Goal: Browse casually: Explore the website without a specific task or goal

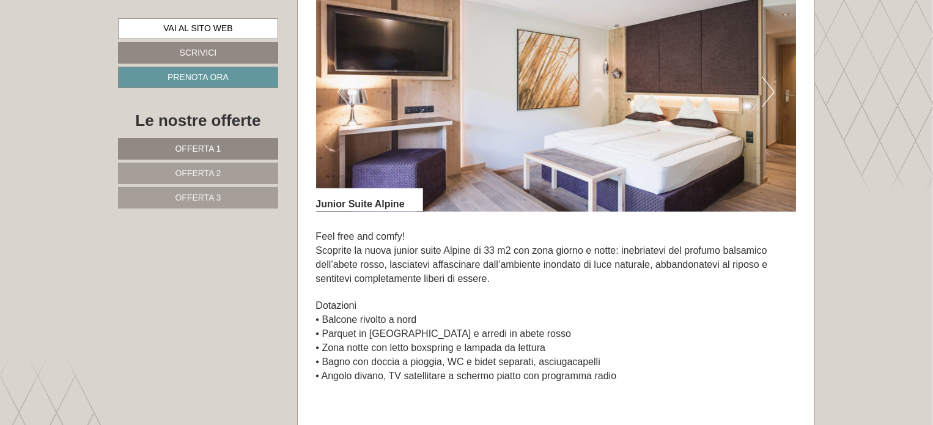
scroll to position [733, 0]
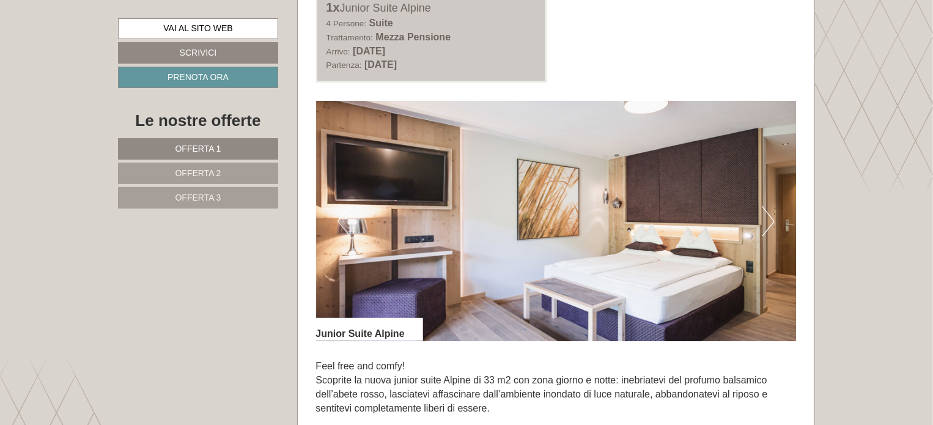
click at [763, 228] on button "Next" at bounding box center [767, 221] width 13 height 31
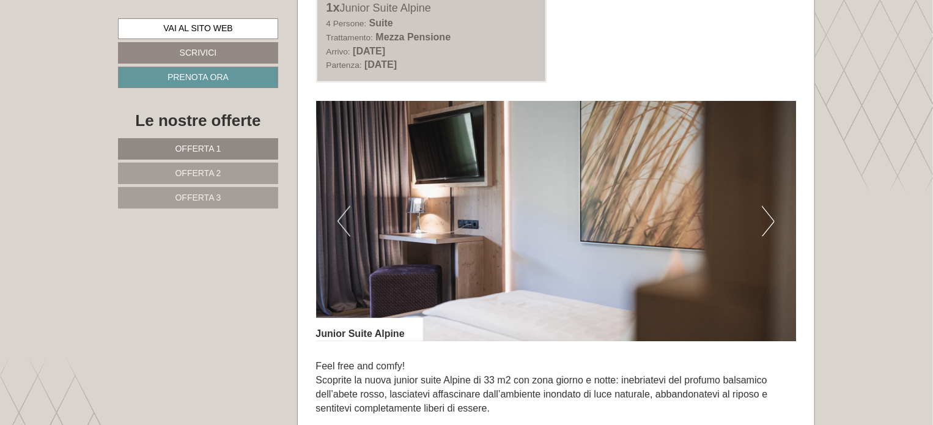
click at [763, 228] on button "Next" at bounding box center [767, 221] width 13 height 31
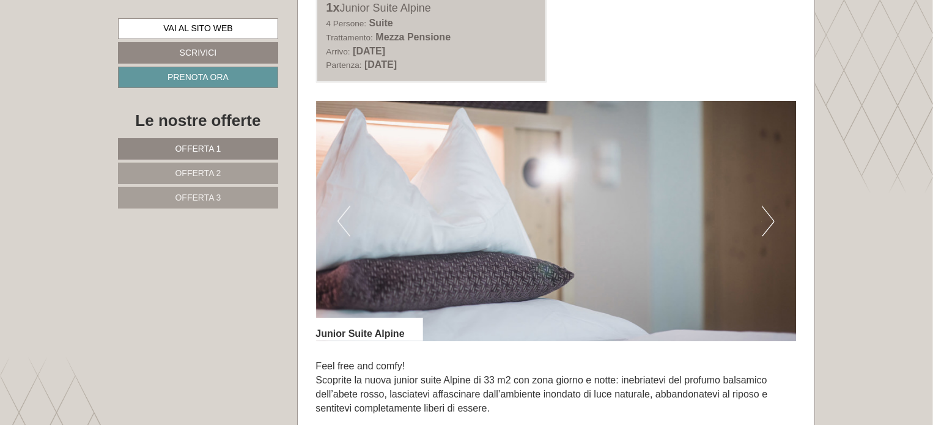
click at [763, 228] on button "Next" at bounding box center [767, 221] width 13 height 31
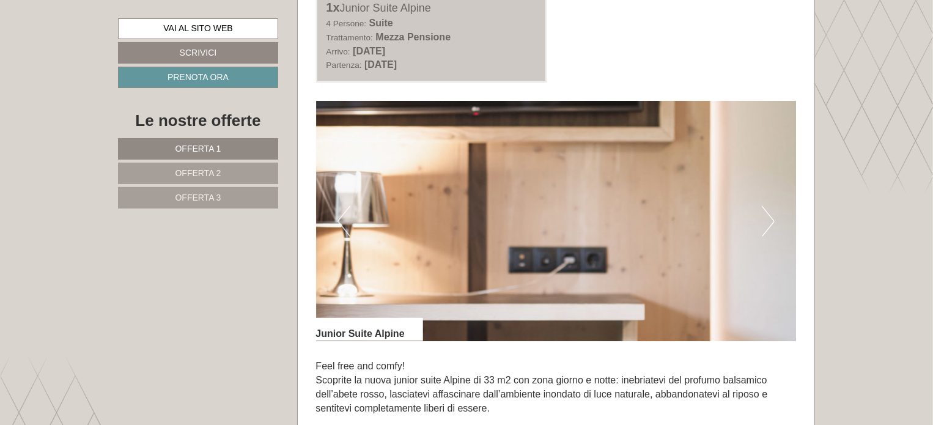
click at [763, 228] on button "Next" at bounding box center [767, 221] width 13 height 31
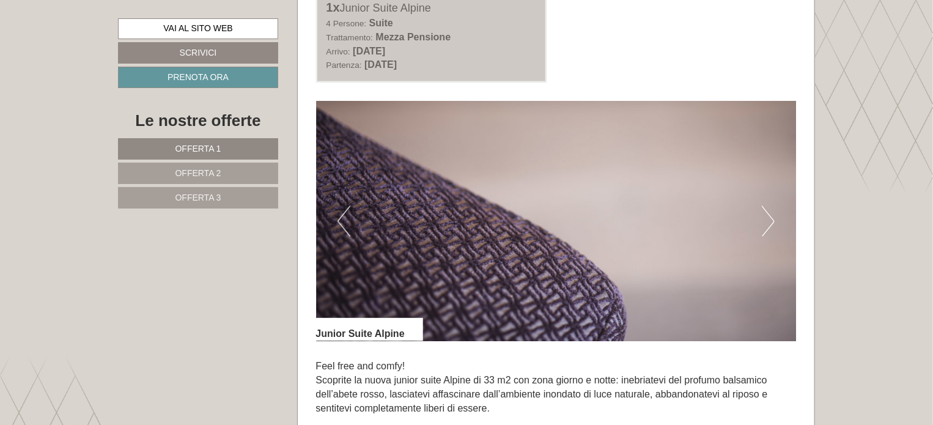
click at [763, 228] on button "Next" at bounding box center [767, 221] width 13 height 31
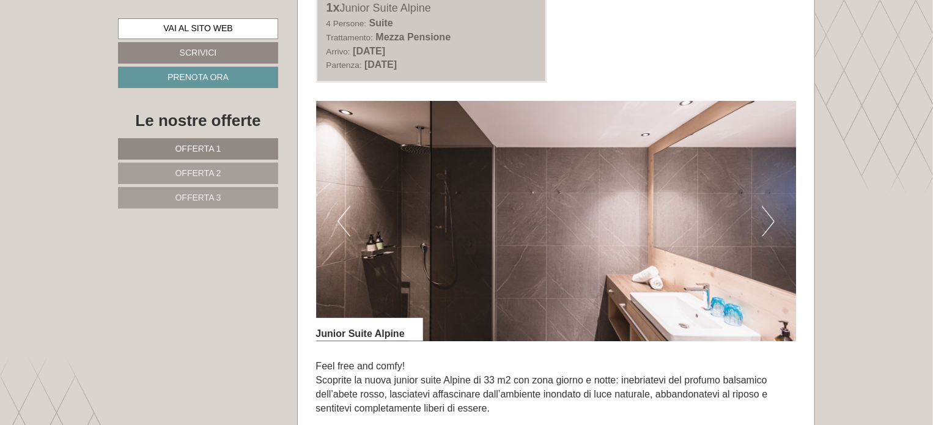
click at [763, 228] on button "Next" at bounding box center [767, 221] width 13 height 31
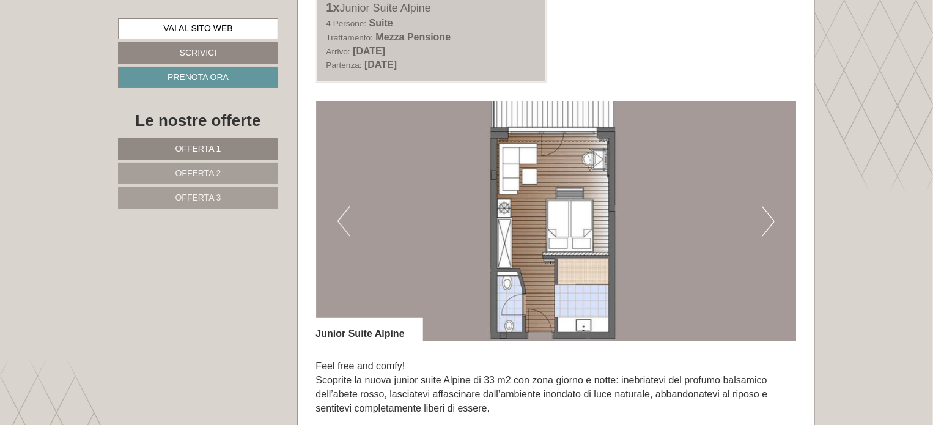
click at [766, 231] on button "Next" at bounding box center [767, 221] width 13 height 31
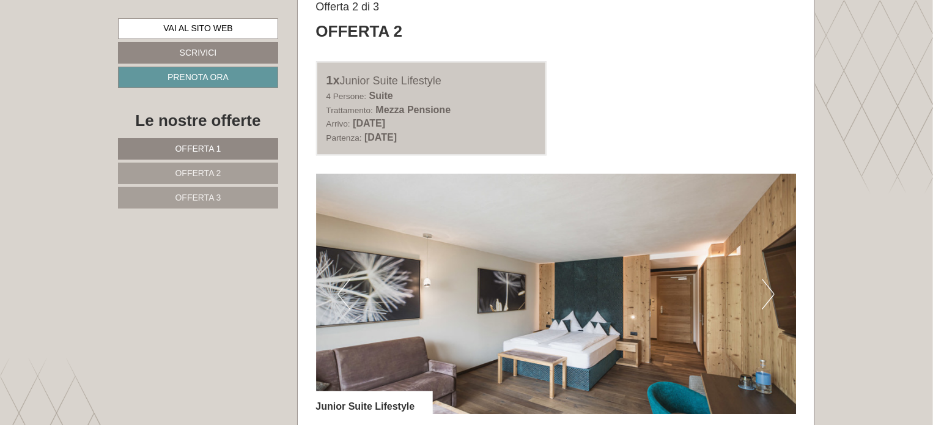
scroll to position [1589, 0]
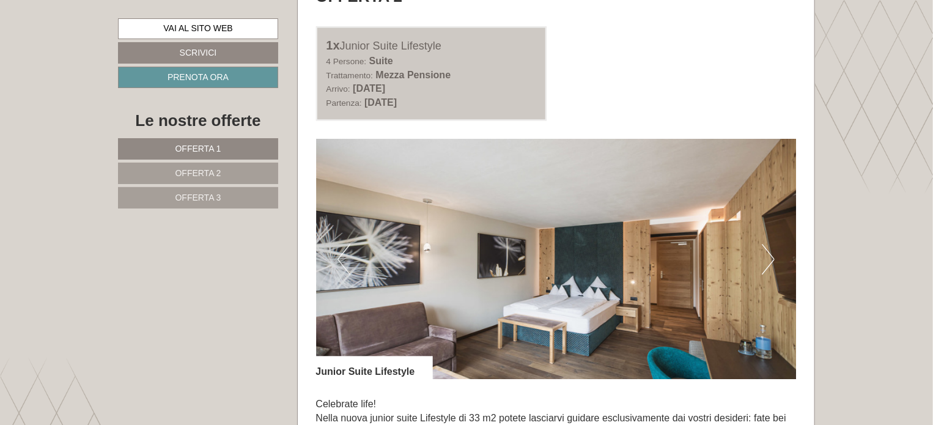
click at [772, 257] on button "Next" at bounding box center [767, 259] width 13 height 31
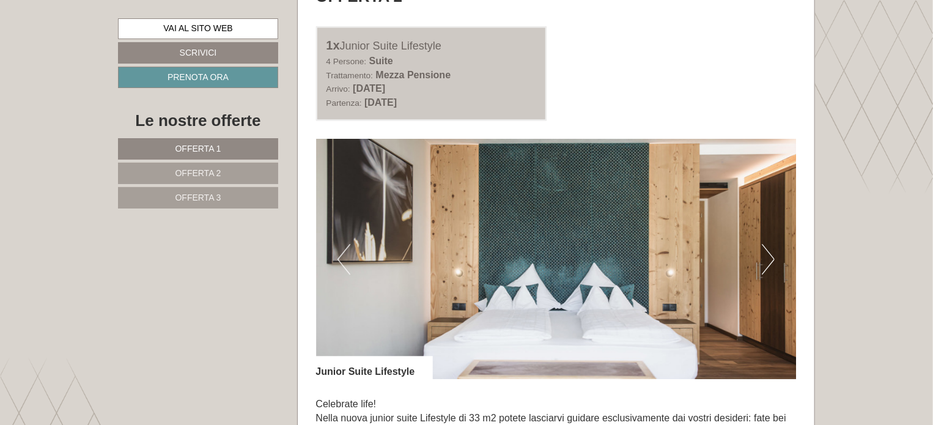
click at [772, 257] on button "Next" at bounding box center [767, 259] width 13 height 31
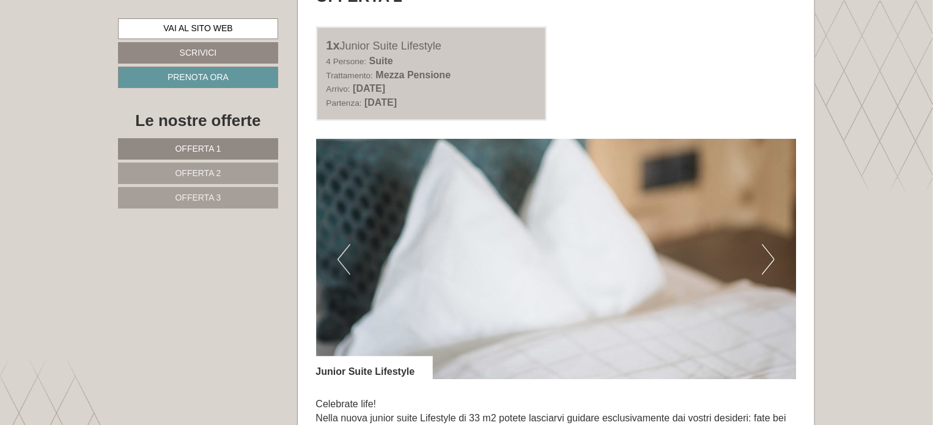
click at [772, 257] on button "Next" at bounding box center [767, 259] width 13 height 31
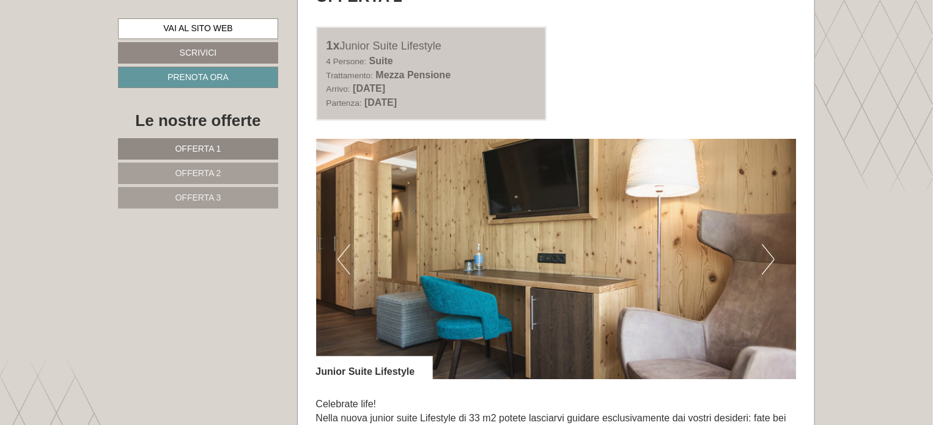
click at [772, 257] on button "Next" at bounding box center [767, 259] width 13 height 31
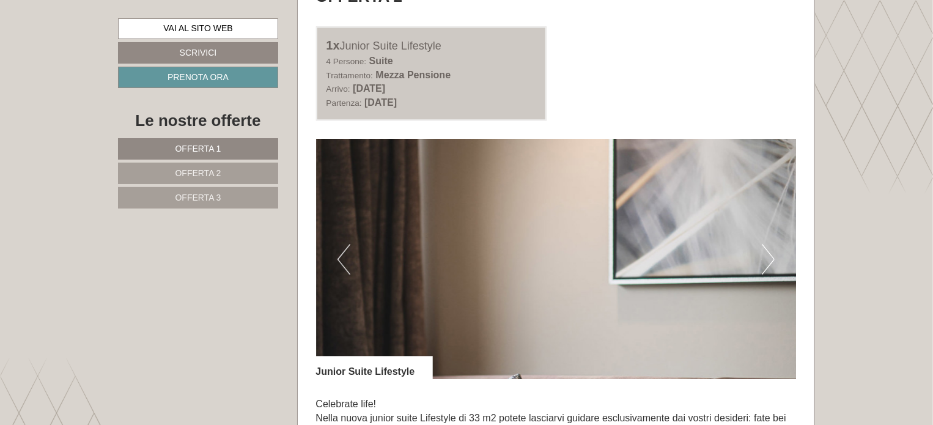
click at [772, 257] on button "Next" at bounding box center [767, 259] width 13 height 31
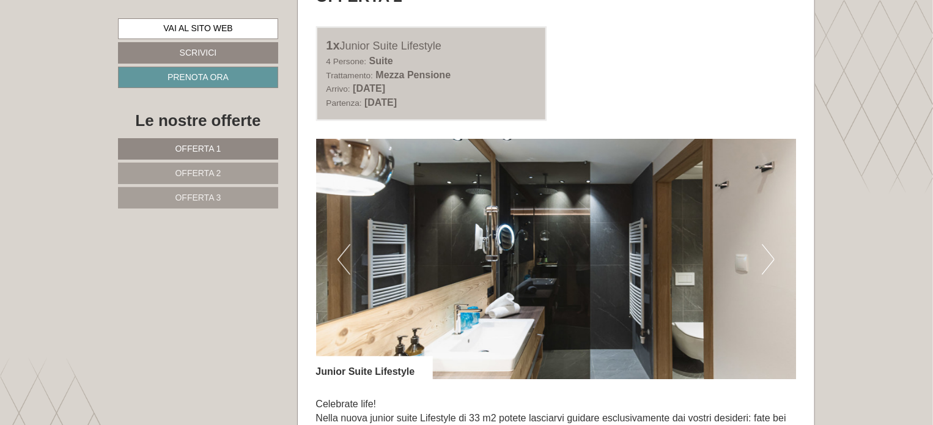
click at [772, 257] on button "Next" at bounding box center [767, 259] width 13 height 31
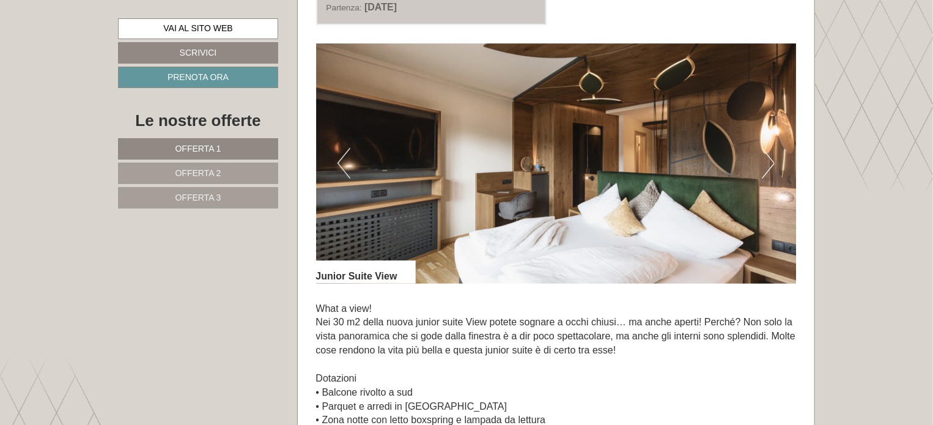
scroll to position [2506, 0]
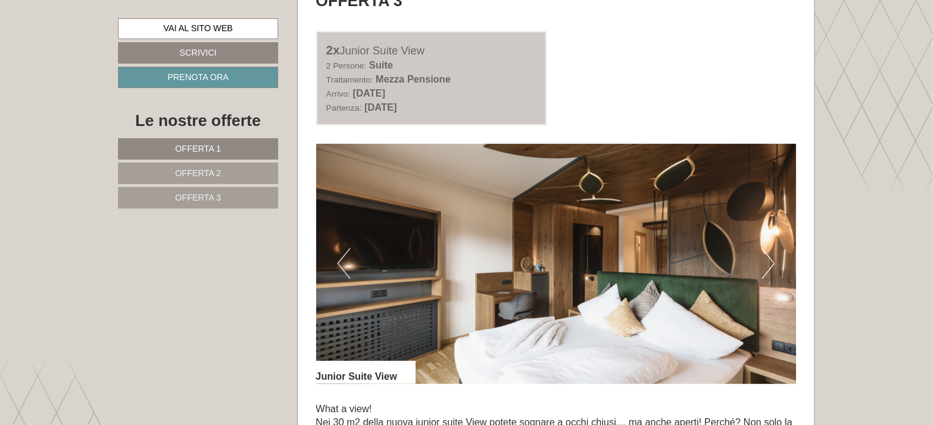
click at [770, 254] on button "Next" at bounding box center [767, 263] width 13 height 31
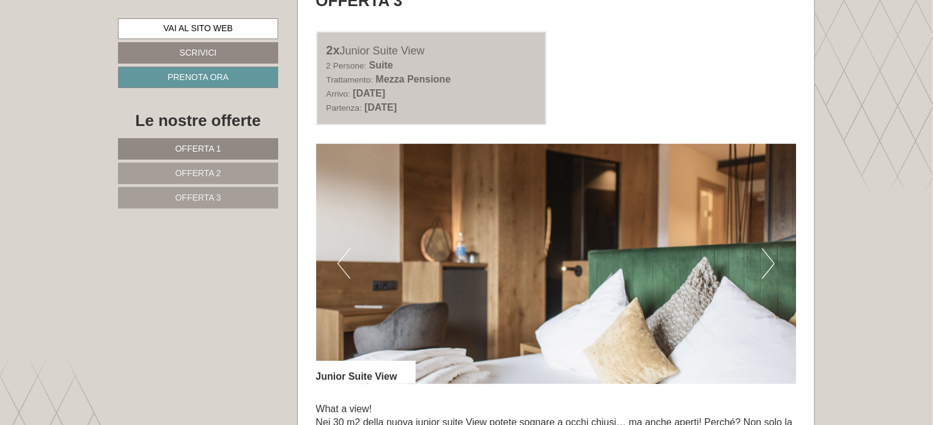
click at [770, 254] on button "Next" at bounding box center [767, 263] width 13 height 31
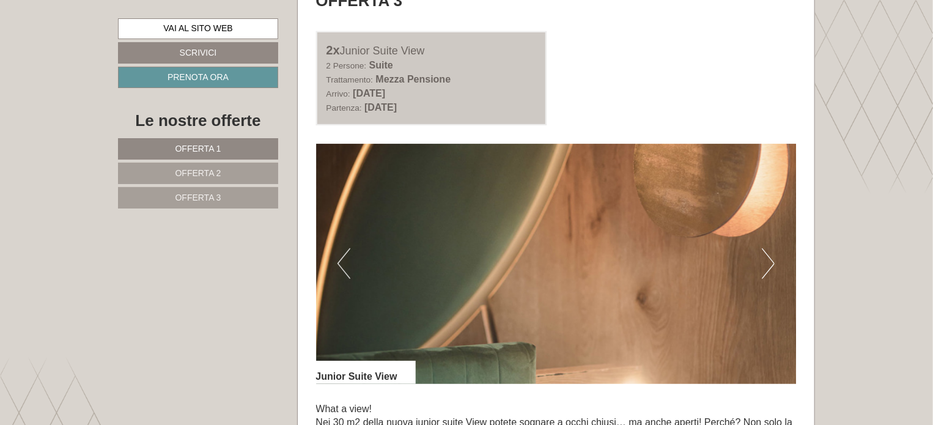
click at [770, 254] on button "Next" at bounding box center [767, 263] width 13 height 31
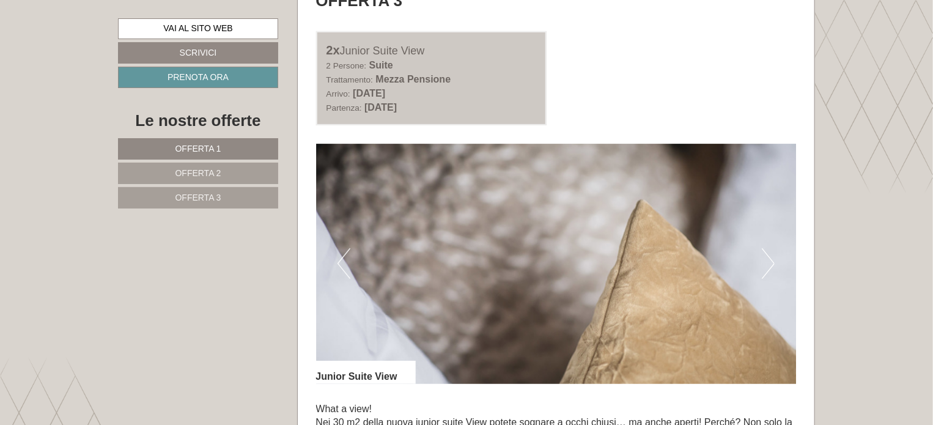
click at [770, 254] on button "Next" at bounding box center [767, 263] width 13 height 31
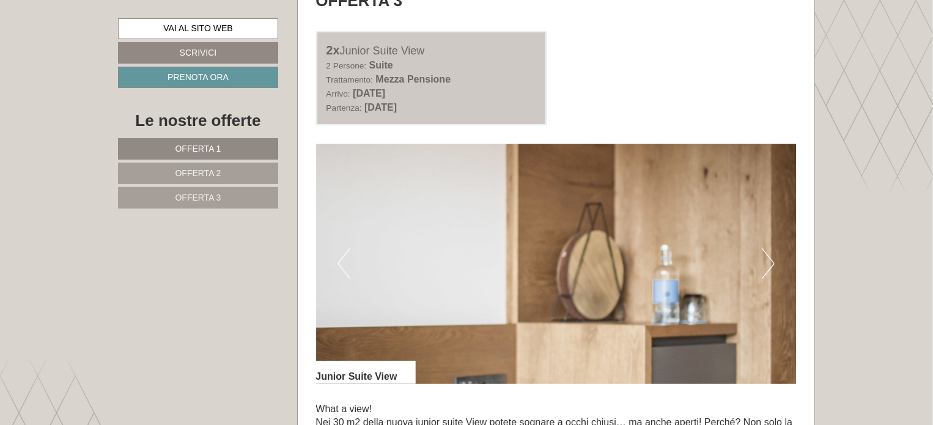
click at [770, 254] on button "Next" at bounding box center [767, 263] width 13 height 31
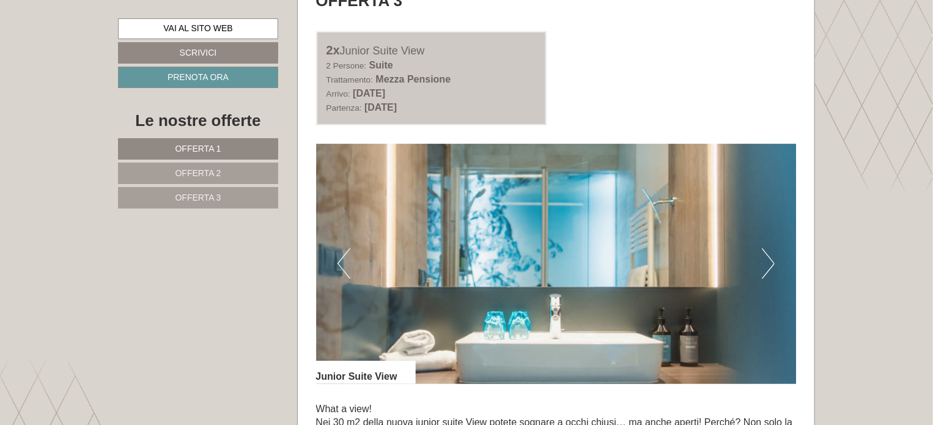
click at [770, 254] on button "Next" at bounding box center [767, 263] width 13 height 31
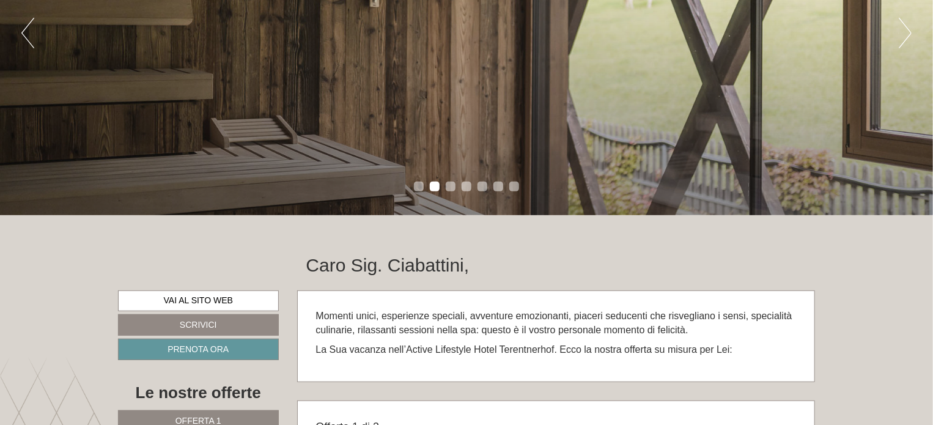
scroll to position [0, 0]
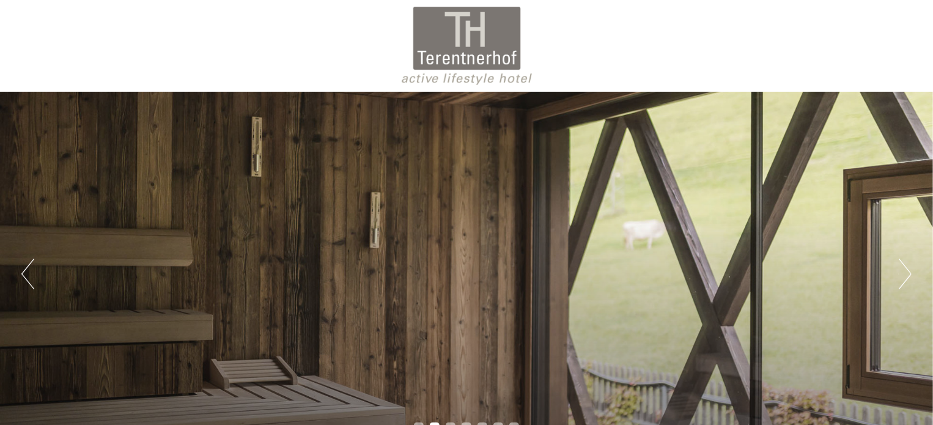
drag, startPoint x: 420, startPoint y: 62, endPoint x: 508, endPoint y: 48, distance: 89.6
click at [508, 48] on div at bounding box center [466, 45] width 684 height 79
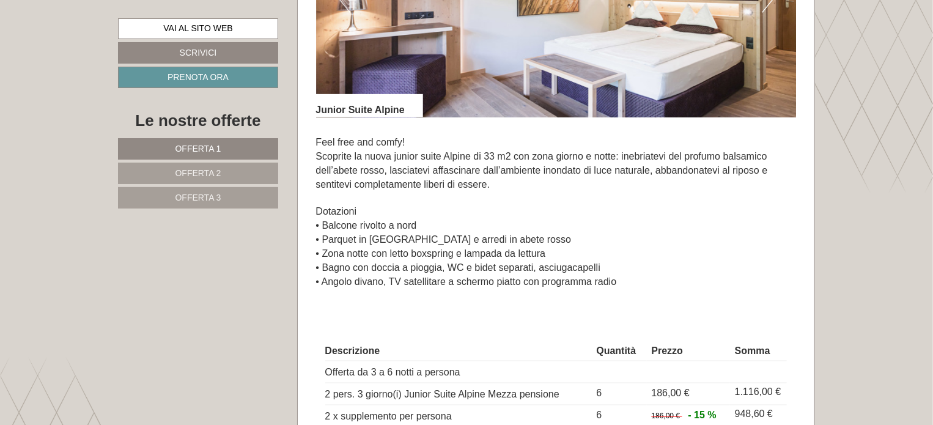
scroll to position [978, 0]
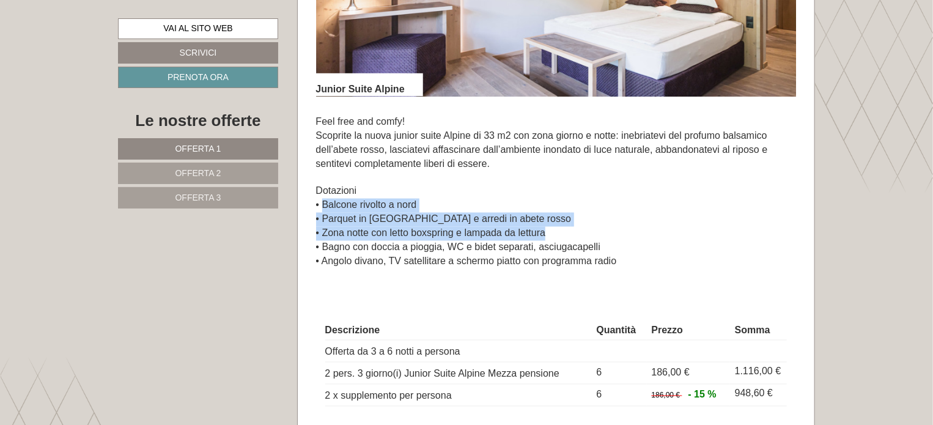
drag, startPoint x: 323, startPoint y: 207, endPoint x: 545, endPoint y: 236, distance: 224.4
click at [545, 236] on p "Feel free and comfy! Scoprite la nuova junior suite Alpine di 33 m2 con zona gi…" at bounding box center [556, 191] width 480 height 153
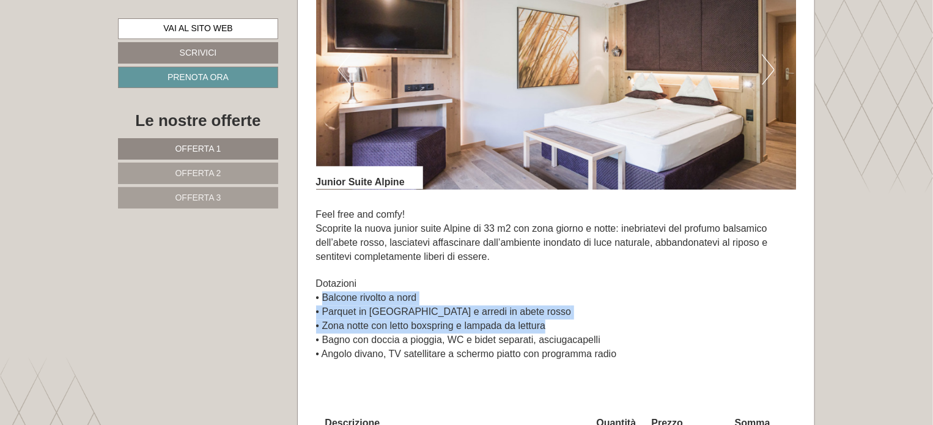
scroll to position [794, 0]
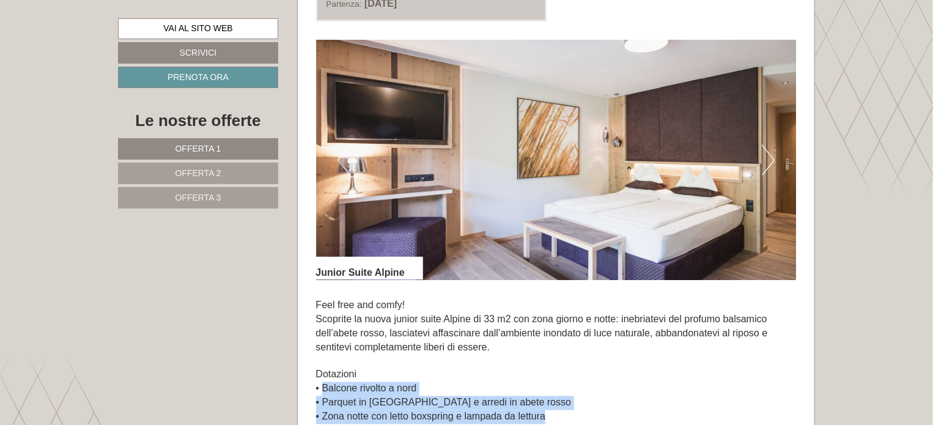
click at [763, 167] on button "Next" at bounding box center [767, 160] width 13 height 31
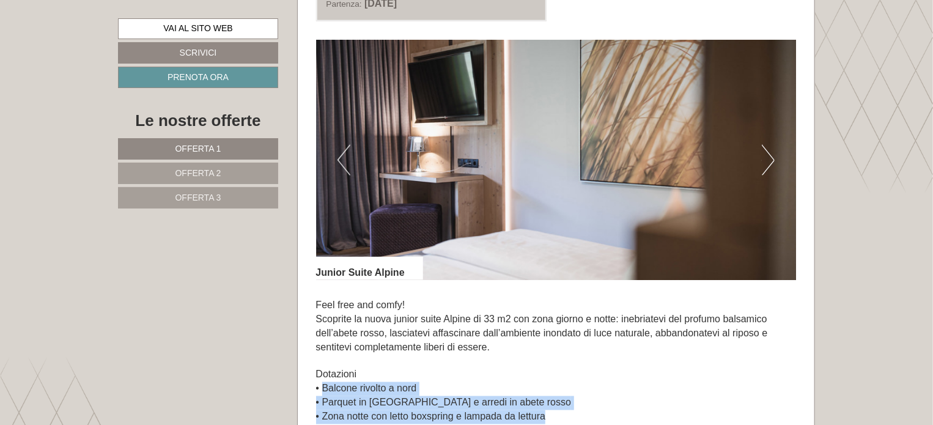
click at [763, 167] on button "Next" at bounding box center [767, 160] width 13 height 31
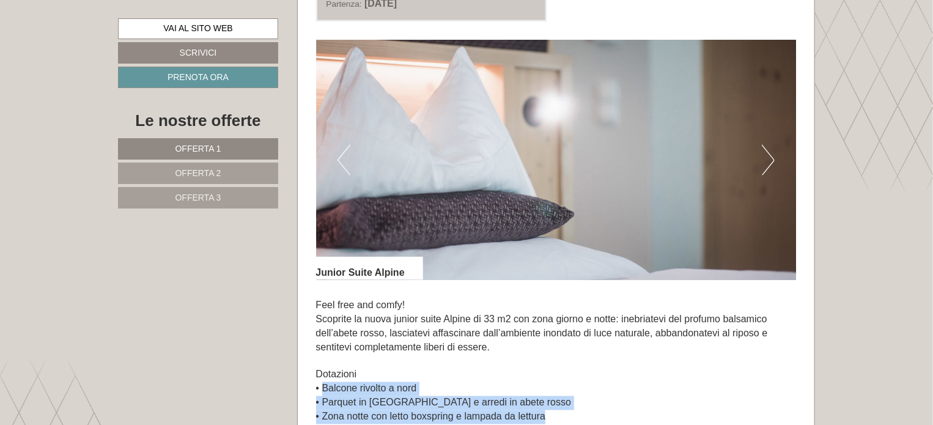
click at [763, 167] on button "Next" at bounding box center [767, 160] width 13 height 31
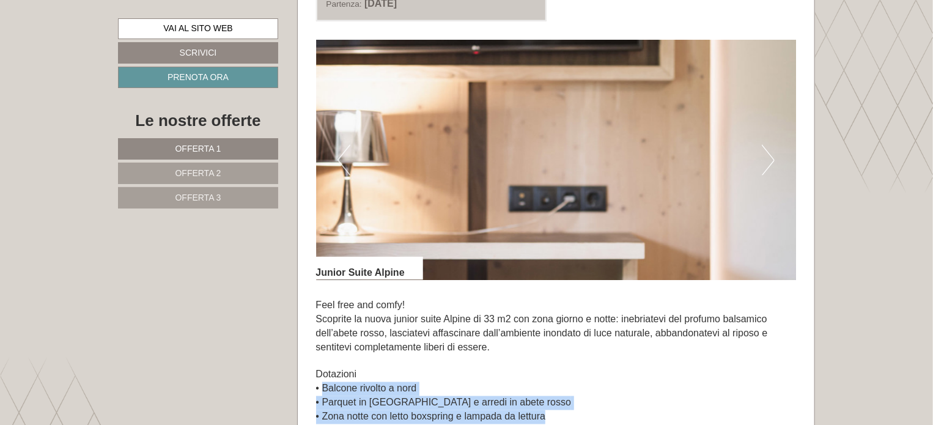
click at [763, 167] on button "Next" at bounding box center [767, 160] width 13 height 31
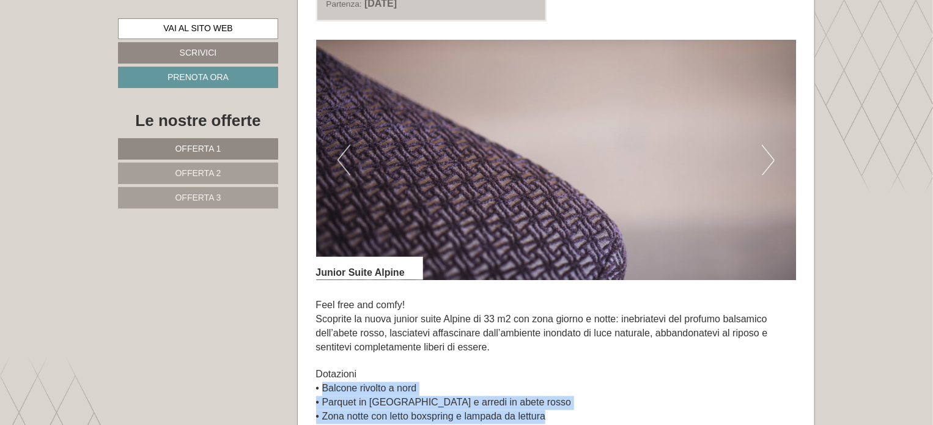
click at [763, 167] on button "Next" at bounding box center [767, 160] width 13 height 31
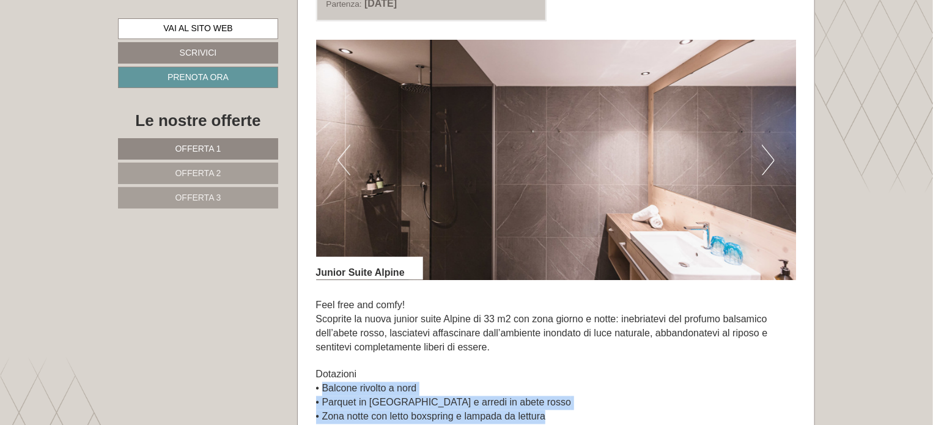
click at [763, 167] on button "Next" at bounding box center [767, 160] width 13 height 31
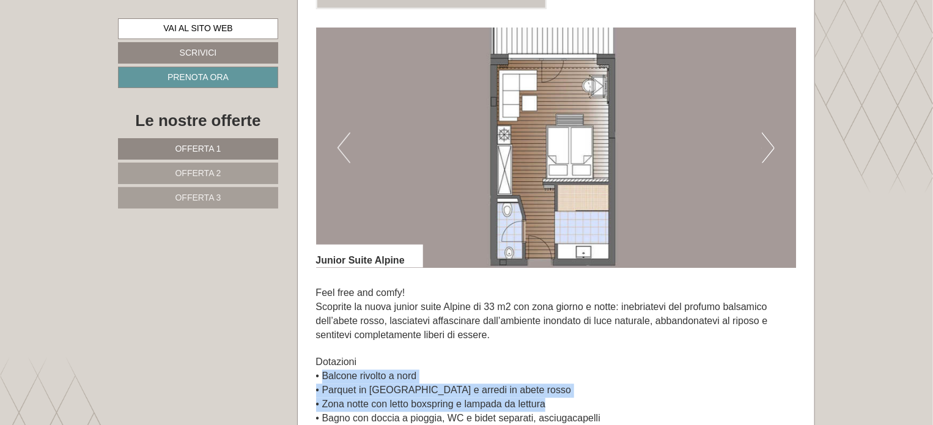
scroll to position [856, 0]
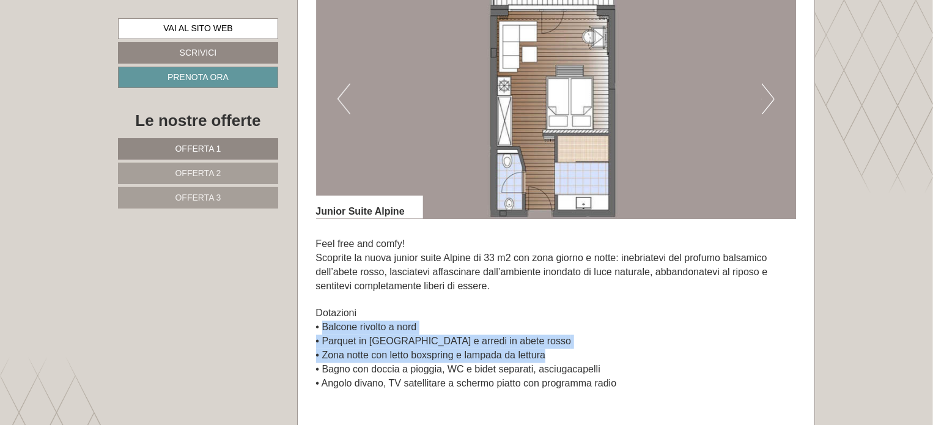
click at [775, 97] on img at bounding box center [556, 99] width 480 height 240
click at [768, 101] on button "Next" at bounding box center [767, 99] width 13 height 31
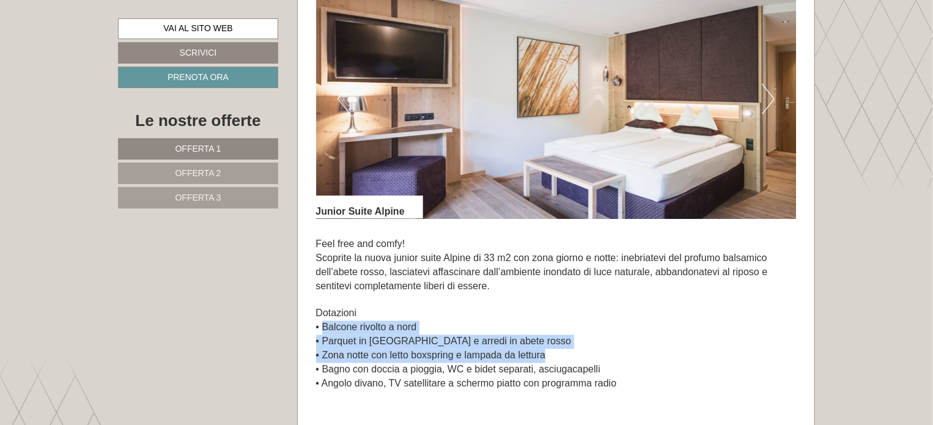
click at [768, 101] on button "Next" at bounding box center [767, 99] width 13 height 31
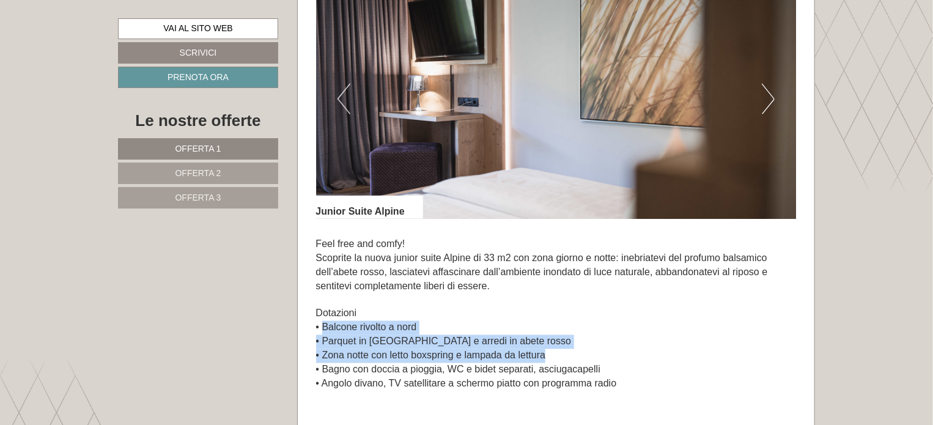
click at [768, 101] on button "Next" at bounding box center [767, 99] width 13 height 31
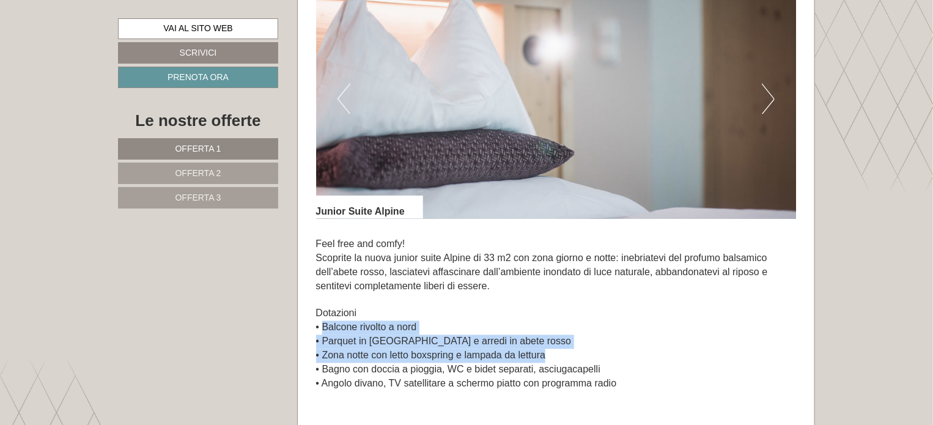
click at [768, 101] on button "Next" at bounding box center [767, 99] width 13 height 31
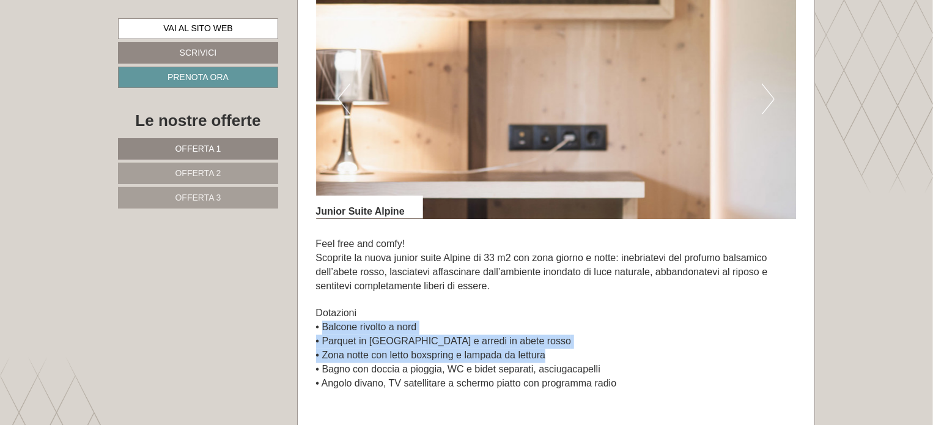
click at [768, 101] on button "Next" at bounding box center [767, 99] width 13 height 31
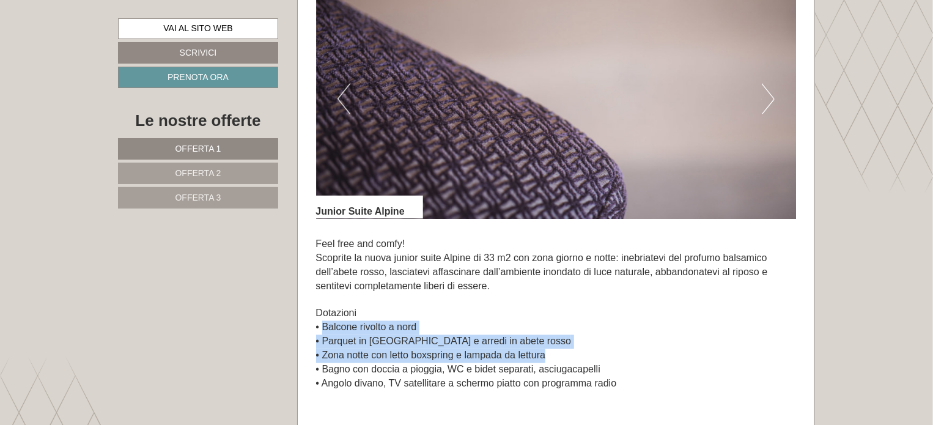
click at [768, 101] on button "Next" at bounding box center [767, 99] width 13 height 31
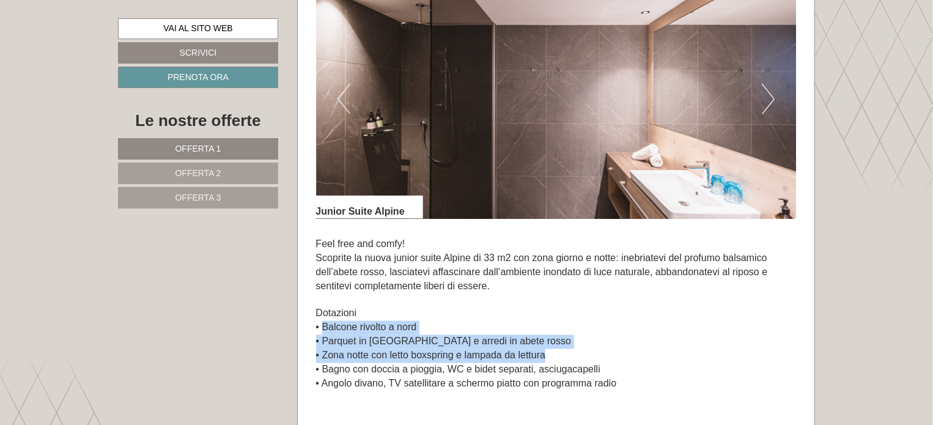
click at [768, 101] on button "Next" at bounding box center [767, 99] width 13 height 31
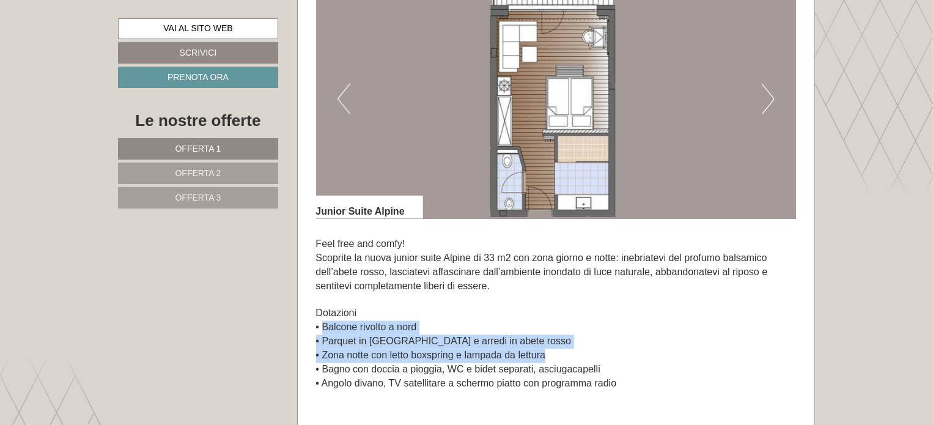
click at [768, 101] on button "Next" at bounding box center [767, 99] width 13 height 31
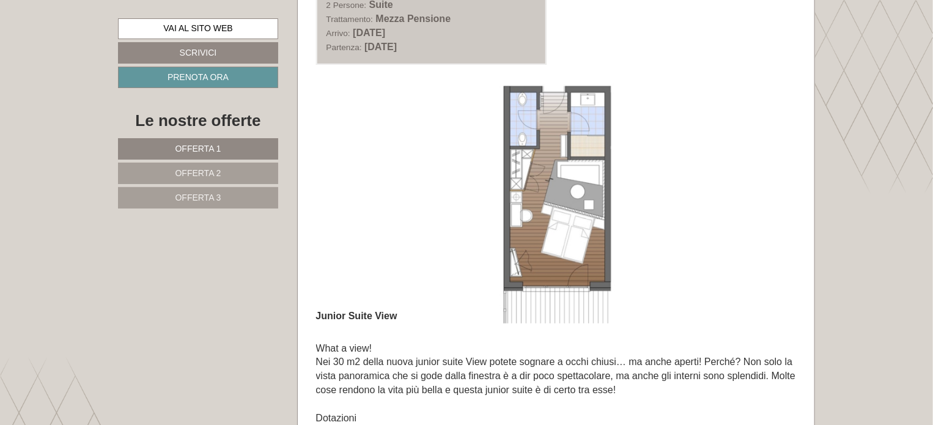
scroll to position [2567, 0]
